Goal: Find specific page/section: Find specific page/section

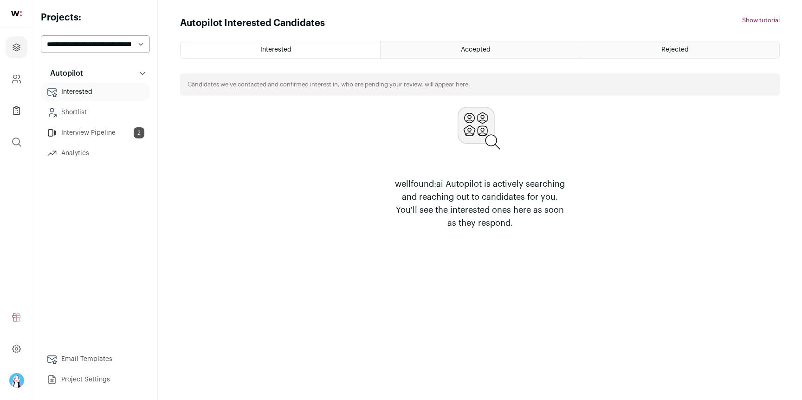
click at [81, 50] on select "**********" at bounding box center [95, 44] width 109 height 18
select select "*****"
click at [41, 35] on select "**********" at bounding box center [95, 44] width 109 height 18
click at [462, 49] on span "Accepted" at bounding box center [476, 49] width 30 height 6
